Goal: Task Accomplishment & Management: Manage account settings

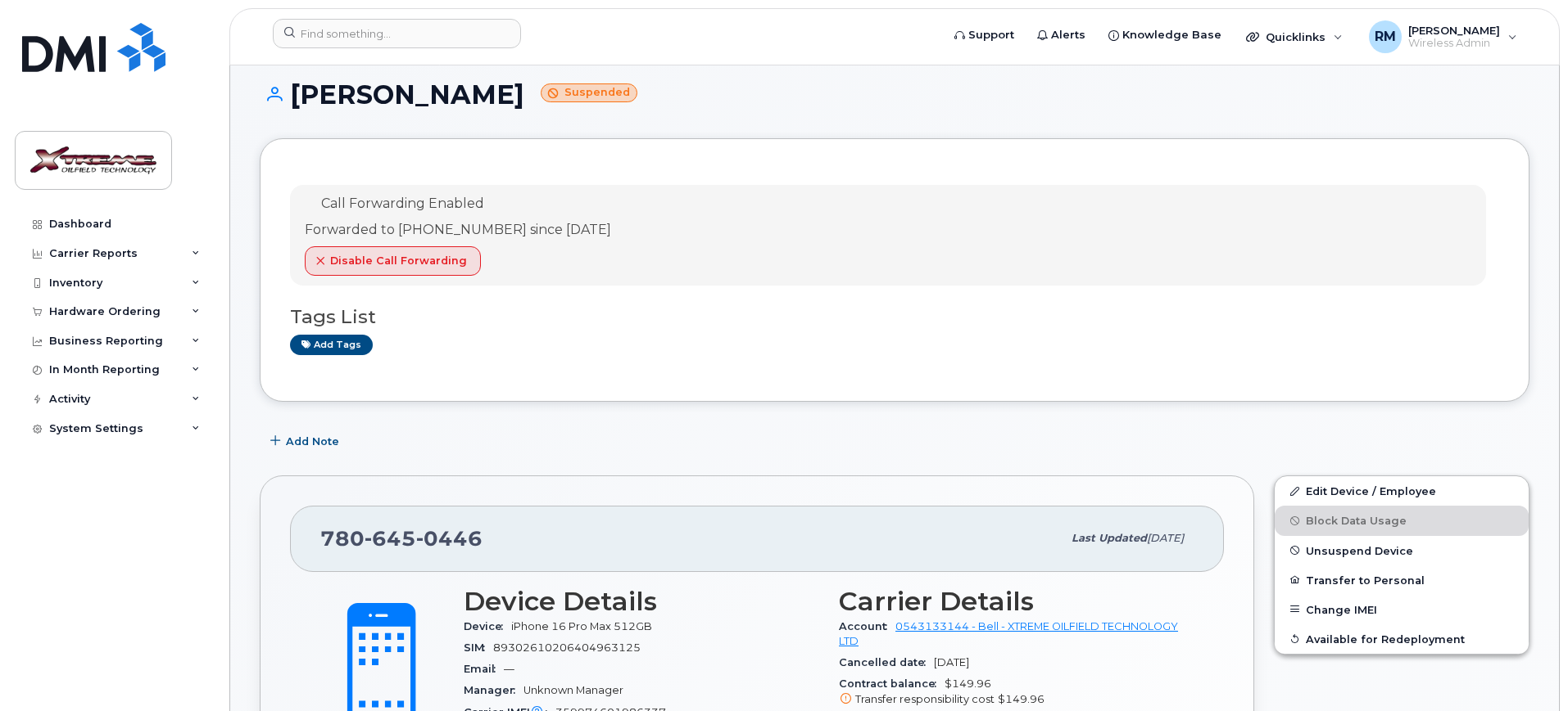
scroll to position [13, 0]
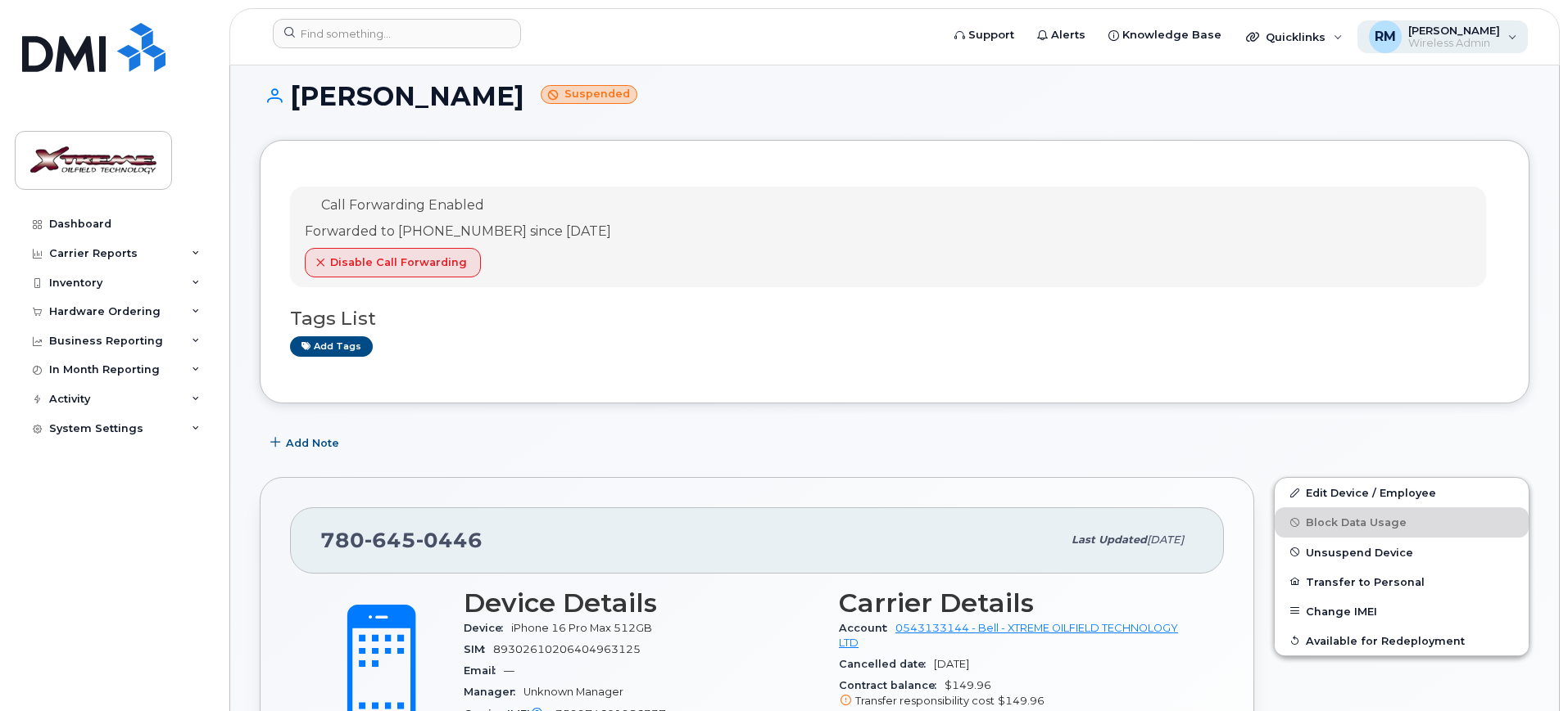
click at [1518, 45] on div "RM [PERSON_NAME] Wireless Admin" at bounding box center [1443, 37] width 171 height 32
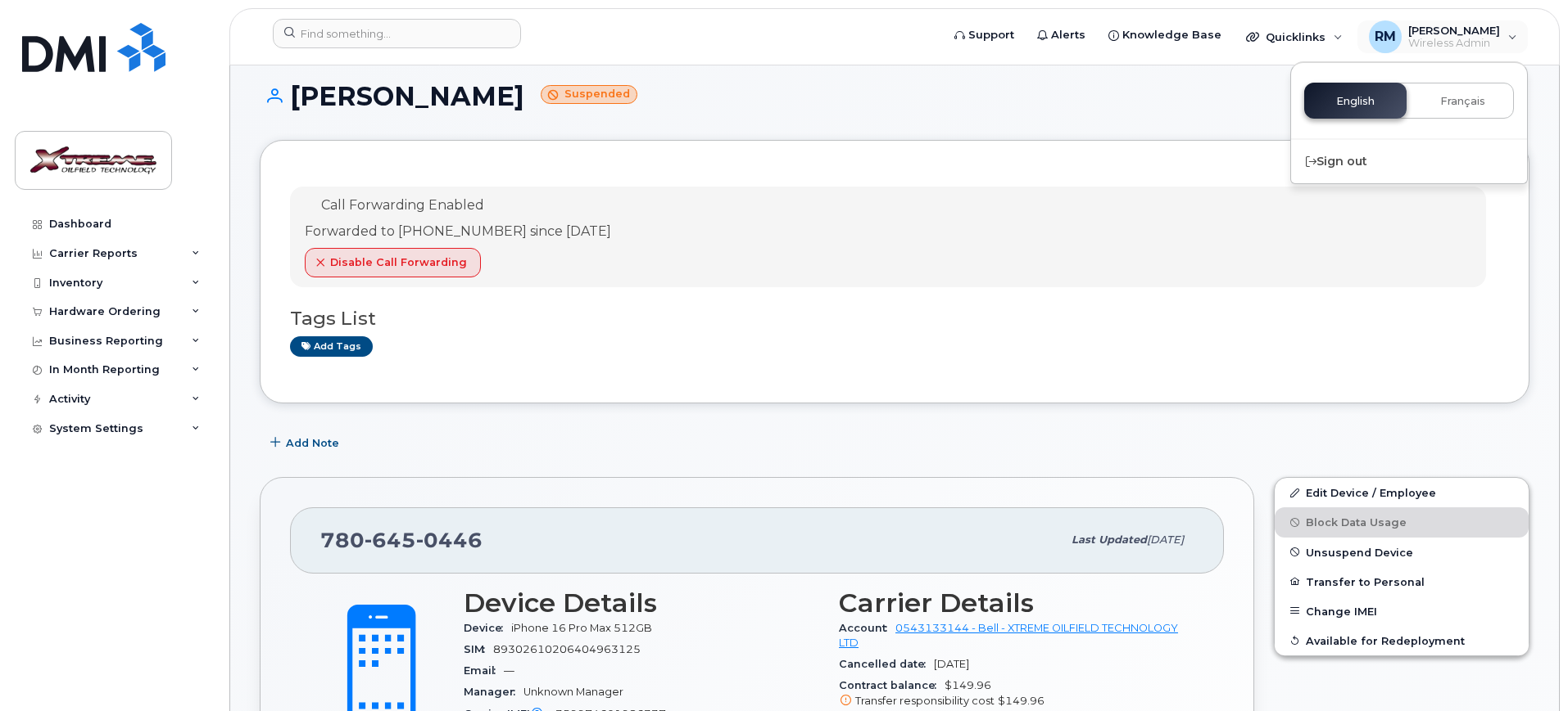
click at [1196, 109] on h1 "[PERSON_NAME] Suspended" at bounding box center [894, 96] width 1270 height 28
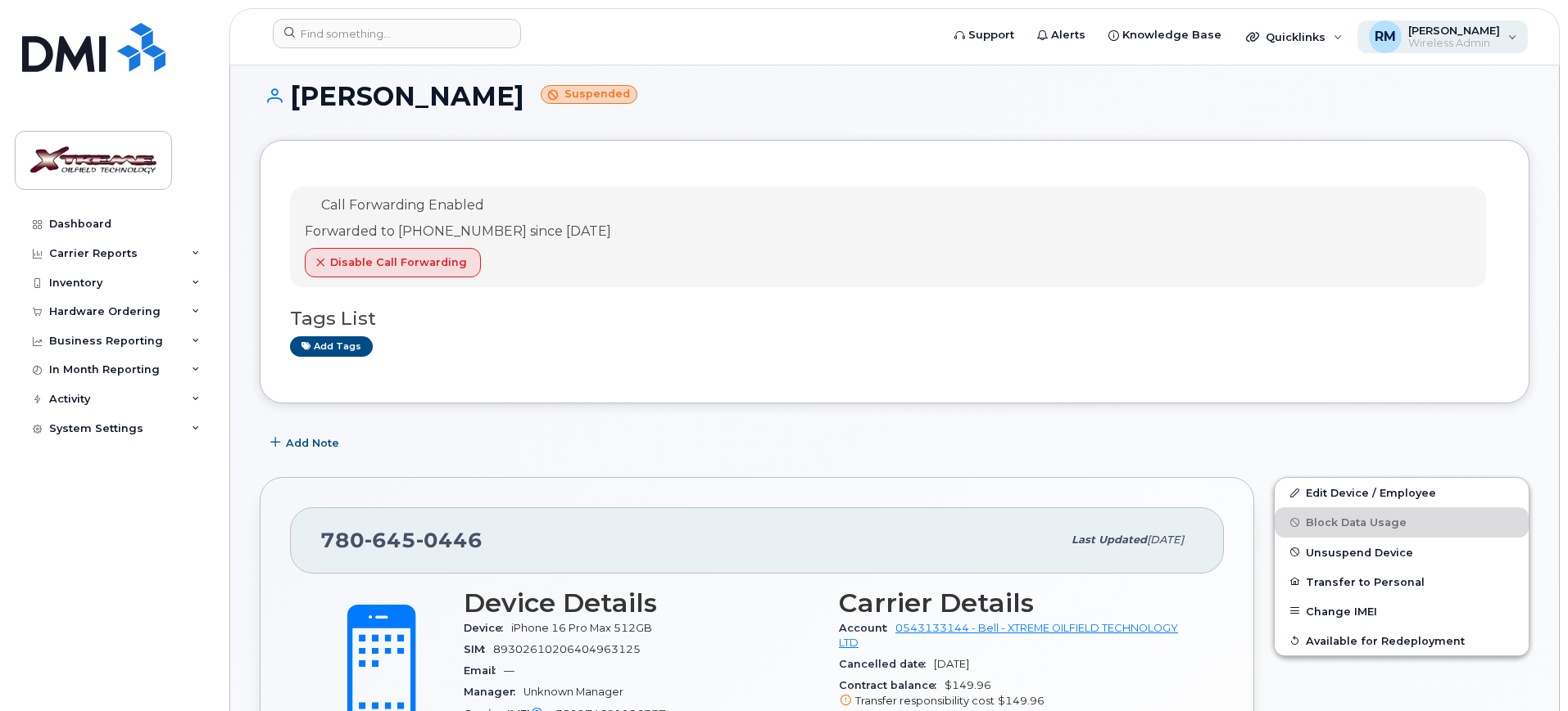
click at [1379, 43] on span "RM" at bounding box center [1385, 36] width 21 height 20
click at [1379, 44] on span "RM" at bounding box center [1385, 36] width 21 height 20
click at [68, 222] on div "Dashboard" at bounding box center [81, 224] width 63 height 13
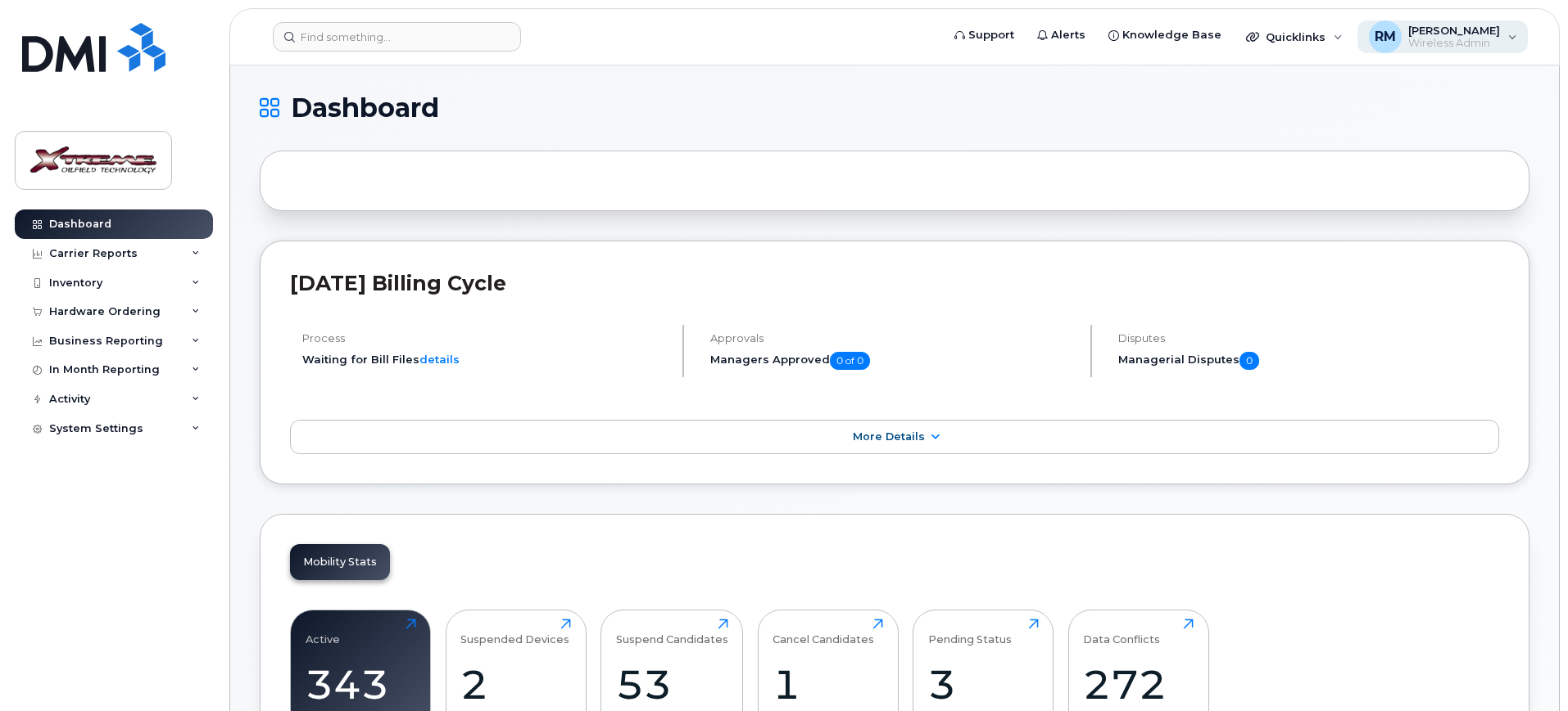
click at [1505, 34] on div "RM [PERSON_NAME] Wireless Admin" at bounding box center [1443, 37] width 171 height 32
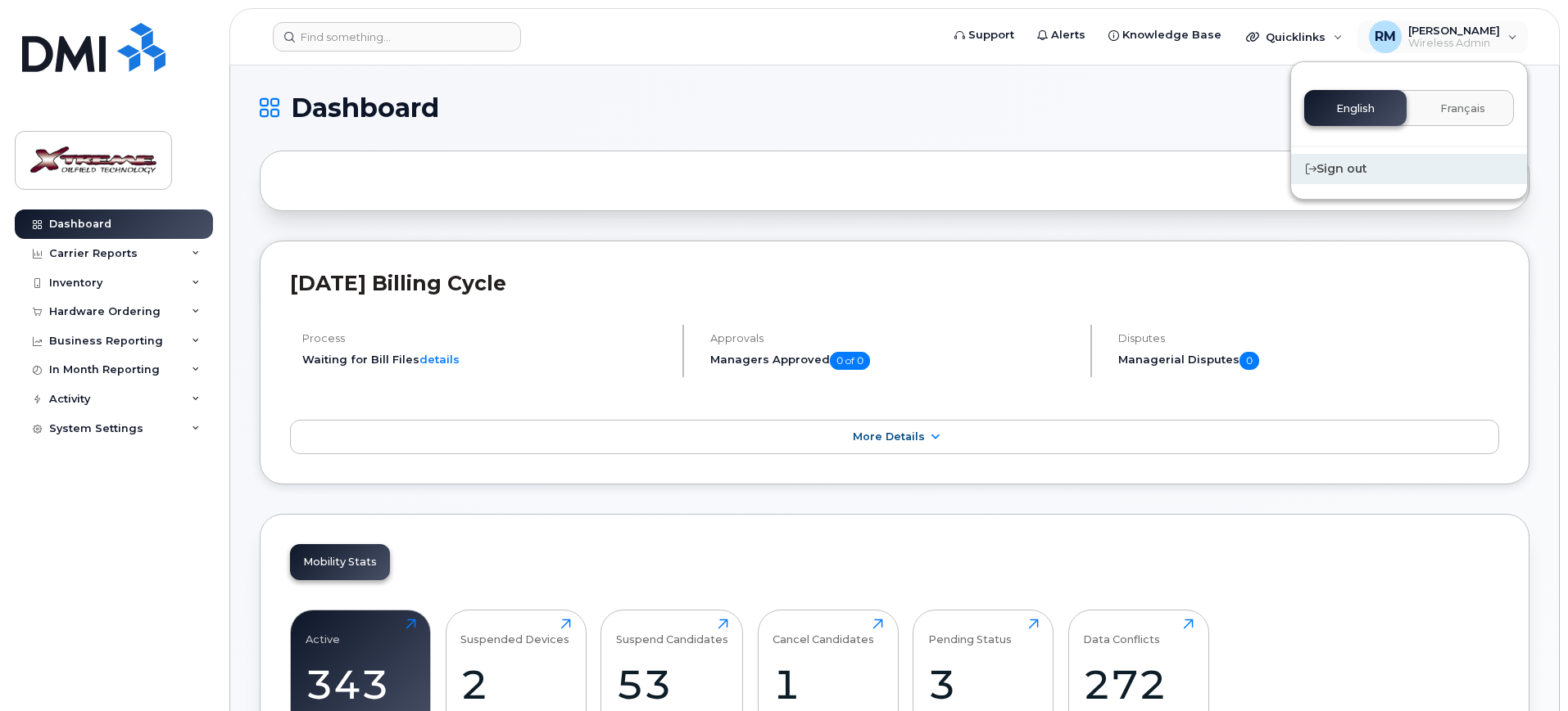
click at [1332, 178] on div "Sign out" at bounding box center [1408, 169] width 236 height 30
